Goal: Transaction & Acquisition: Purchase product/service

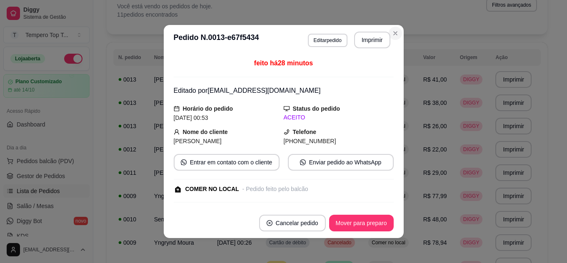
scroll to position [207, 0]
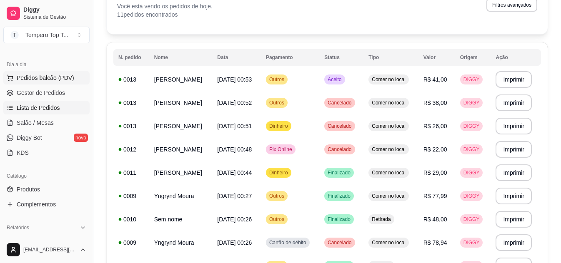
click at [33, 81] on span "Pedidos balcão (PDV)" at bounding box center [46, 78] width 58 height 8
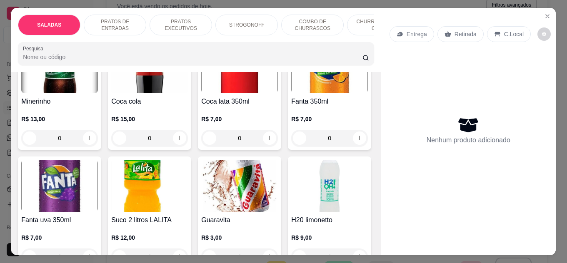
scroll to position [1834, 0]
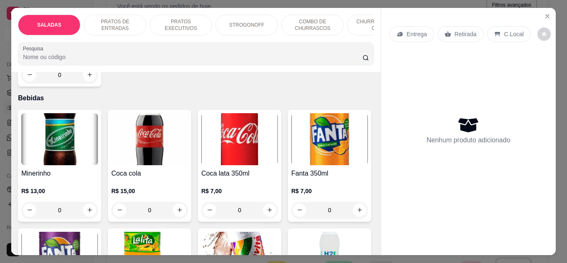
type input "1"
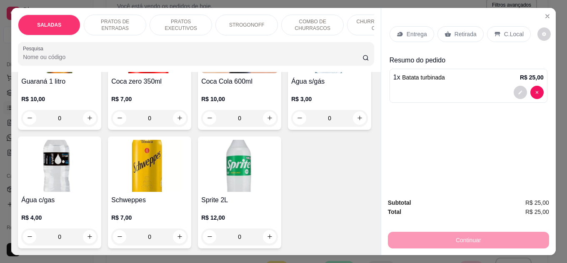
scroll to position [2440, 0]
type input "2"
click at [516, 26] on div "C.Local" at bounding box center [509, 34] width 44 height 16
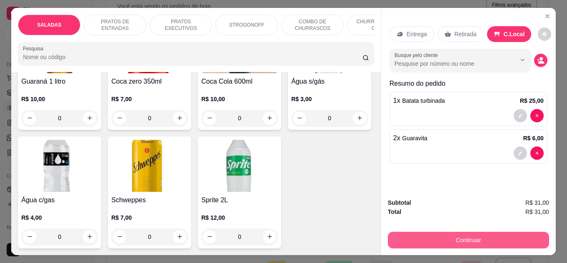
click at [477, 238] on button "Continuar" at bounding box center [468, 240] width 161 height 17
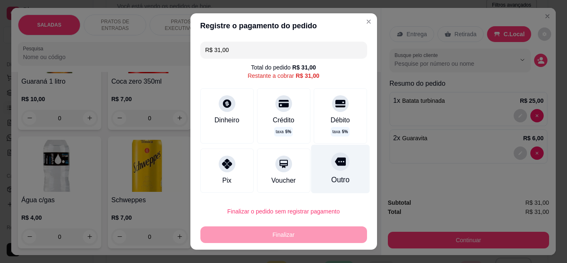
drag, startPoint x: 347, startPoint y: 174, endPoint x: 336, endPoint y: 182, distance: 13.4
click at [347, 174] on div "Outro" at bounding box center [340, 169] width 59 height 49
type input "R$ 0,00"
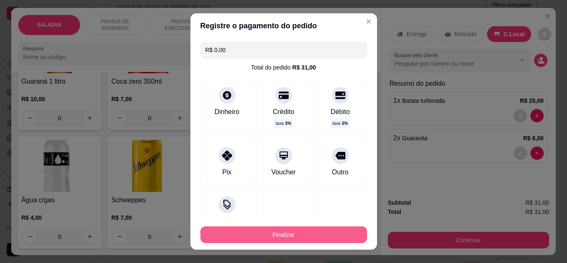
click at [327, 239] on button "Finalizar" at bounding box center [284, 235] width 167 height 17
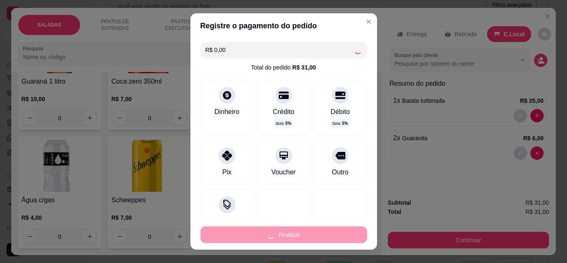
type input "0"
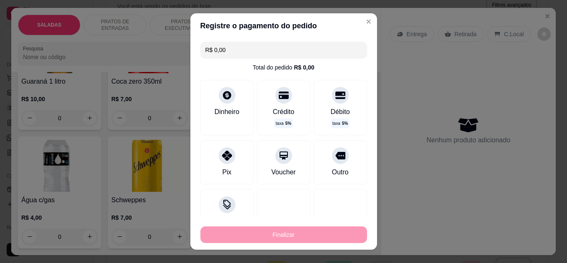
type input "-R$ 31,00"
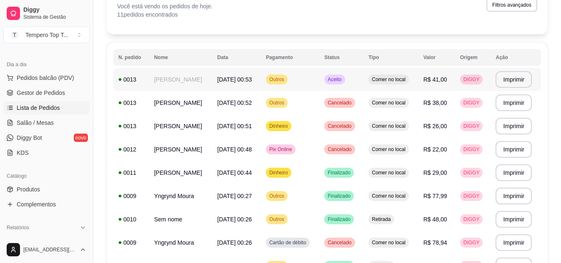
click at [297, 74] on td "Outros" at bounding box center [290, 79] width 58 height 23
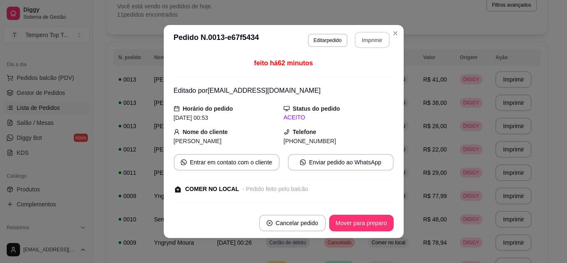
click at [370, 40] on button "Imprimir" at bounding box center [372, 40] width 35 height 16
